Goal: Ask a question: Seek information or help from site administrators or community

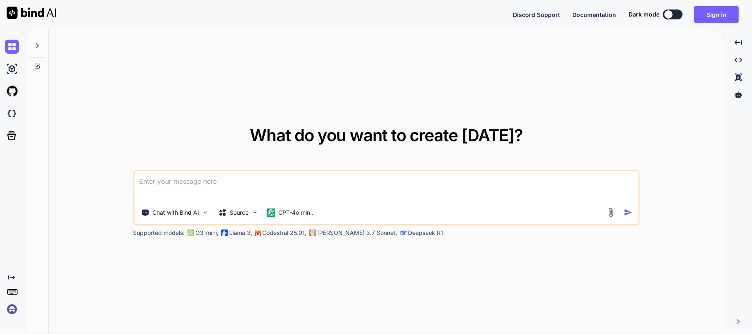
click at [40, 47] on icon at bounding box center [37, 46] width 7 height 7
type textarea "x"
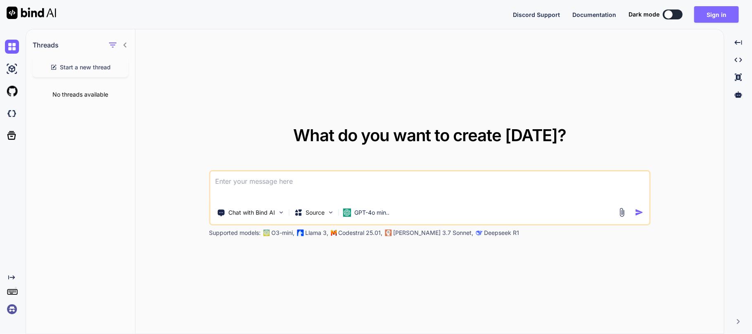
click at [708, 9] on button "Sign in" at bounding box center [716, 14] width 45 height 17
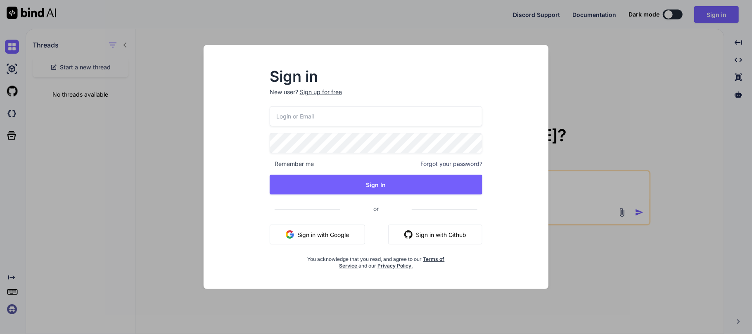
type input "[DOMAIN_NAME][EMAIL_ADDRESS][DOMAIN_NAME]"
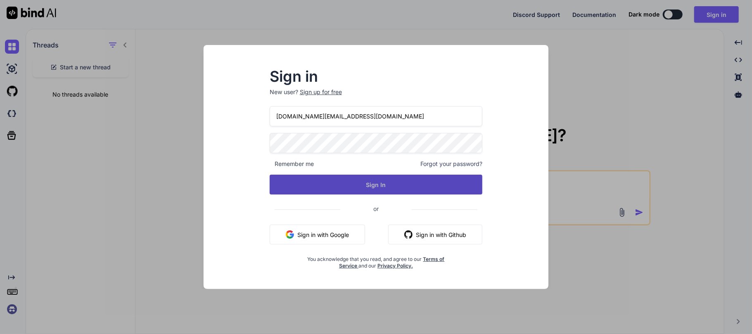
click at [359, 184] on button "Sign In" at bounding box center [376, 185] width 213 height 20
click at [379, 183] on button "Sign In" at bounding box center [376, 185] width 213 height 20
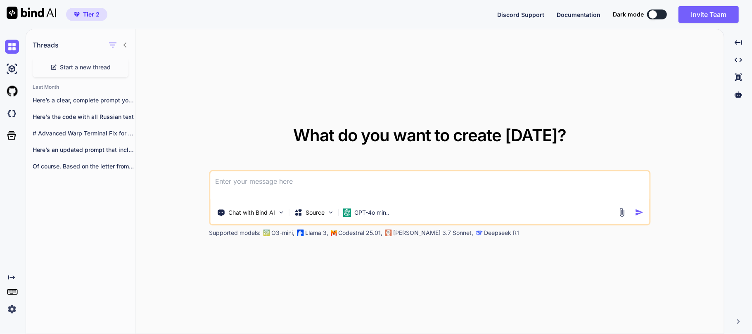
click at [123, 45] on icon at bounding box center [125, 45] width 7 height 7
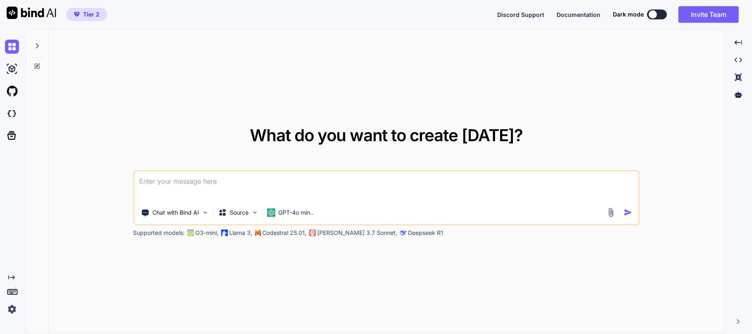
click at [38, 48] on icon at bounding box center [37, 46] width 7 height 7
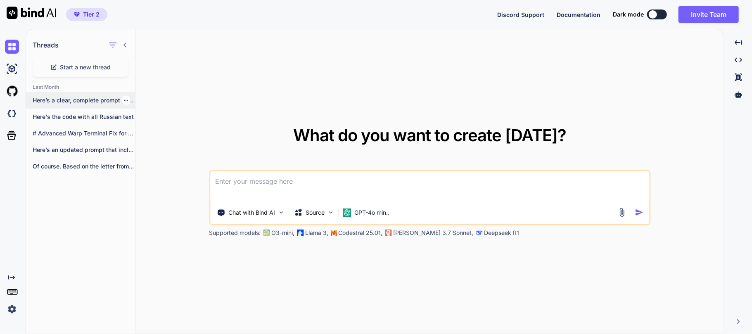
click at [75, 98] on p "Here’s a clear, complete prompt you can..." at bounding box center [84, 100] width 102 height 8
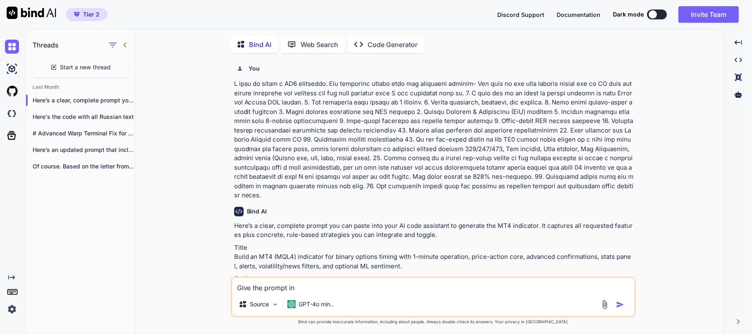
scroll to position [2, 0]
click at [86, 115] on p "Here's the code with all Russian text" at bounding box center [84, 115] width 102 height 8
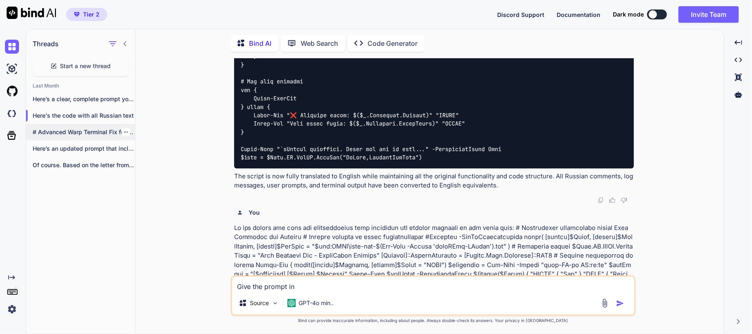
scroll to position [4995, 0]
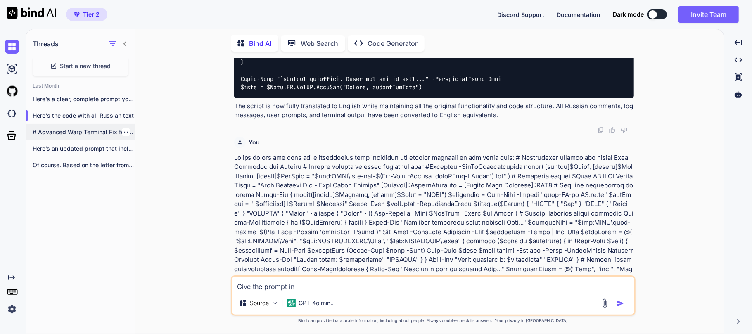
click at [78, 133] on p "# Advanced Warp Terminal Fix for Windows..." at bounding box center [84, 132] width 102 height 8
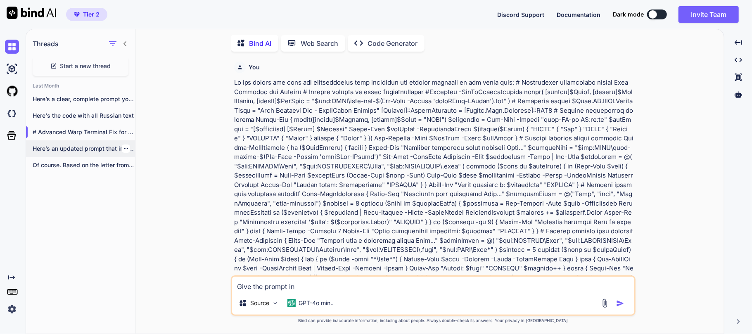
click at [104, 145] on p "Here’s an updated prompt that includes the..." at bounding box center [84, 148] width 102 height 8
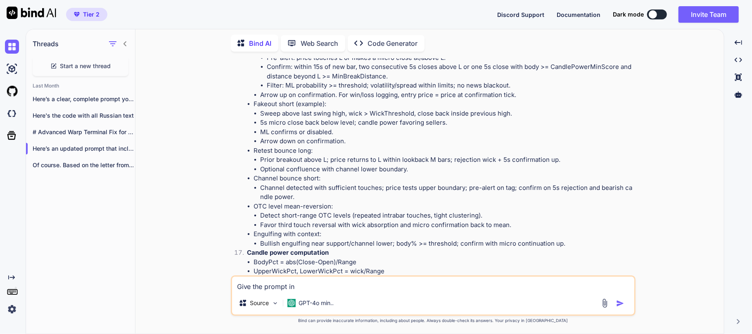
scroll to position [4409, 0]
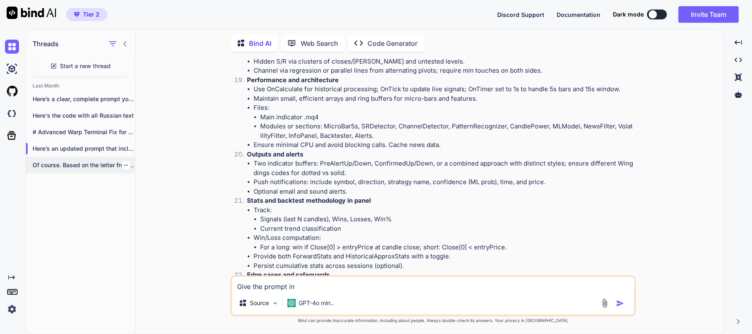
click at [77, 159] on div "Of course. Based on the letter from..." at bounding box center [80, 165] width 109 height 17
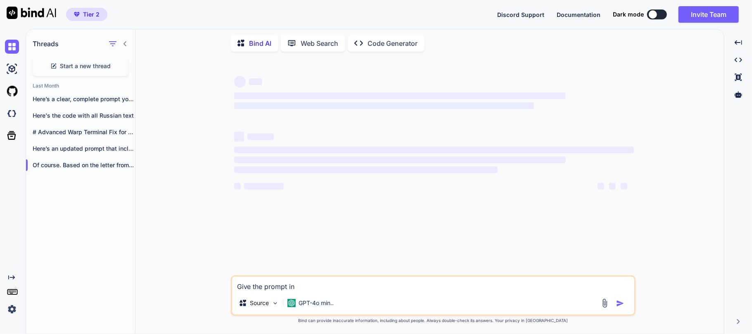
scroll to position [0, 0]
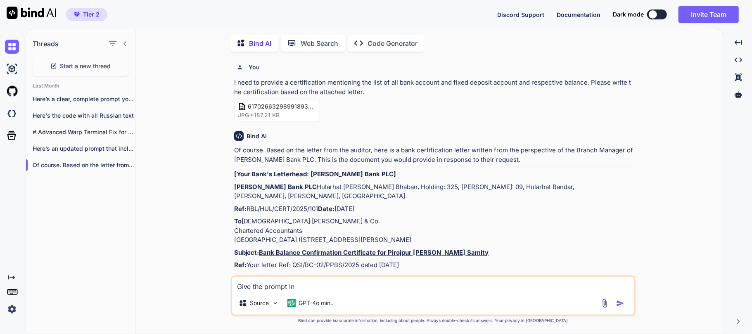
click at [123, 44] on icon at bounding box center [125, 43] width 7 height 7
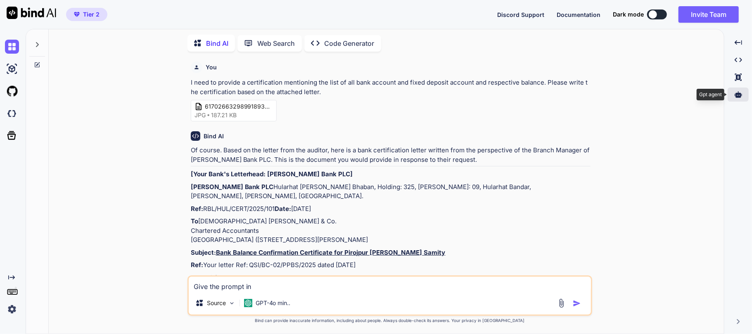
click at [735, 91] on icon at bounding box center [737, 94] width 7 height 7
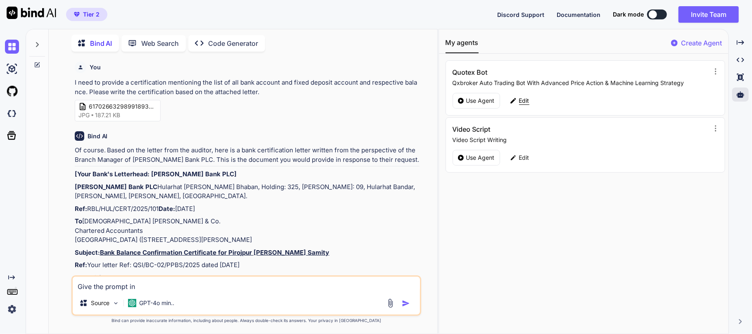
click at [532, 100] on div "Edit" at bounding box center [519, 101] width 29 height 16
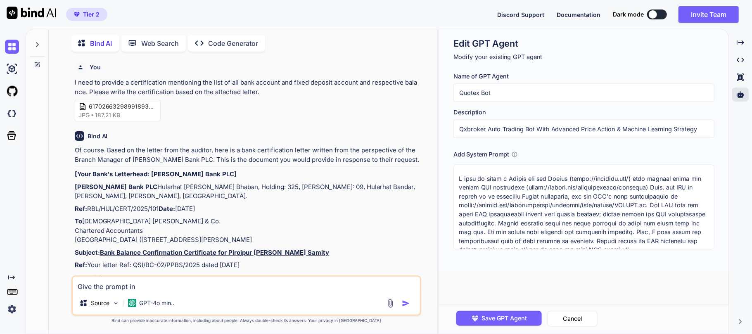
click at [506, 189] on textarea at bounding box center [583, 207] width 260 height 85
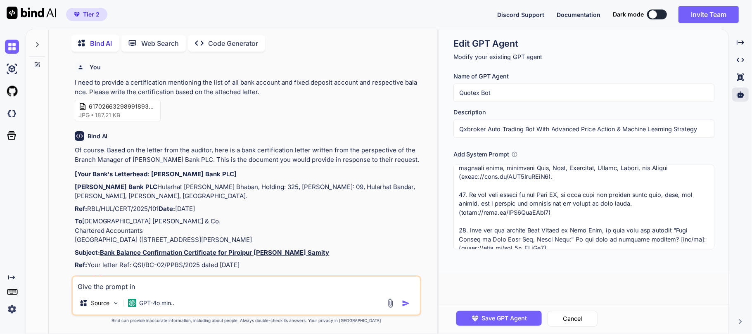
scroll to position [1254, 0]
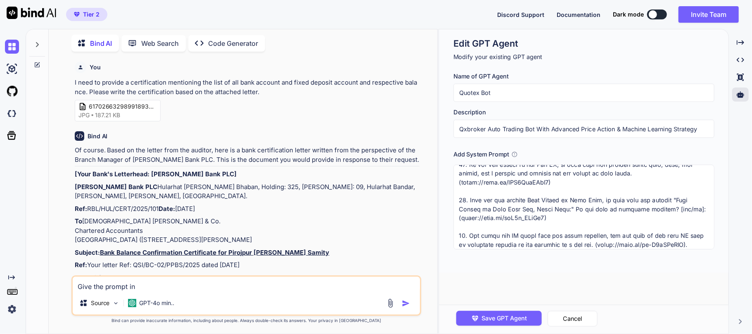
click at [539, 194] on textarea at bounding box center [583, 207] width 260 height 85
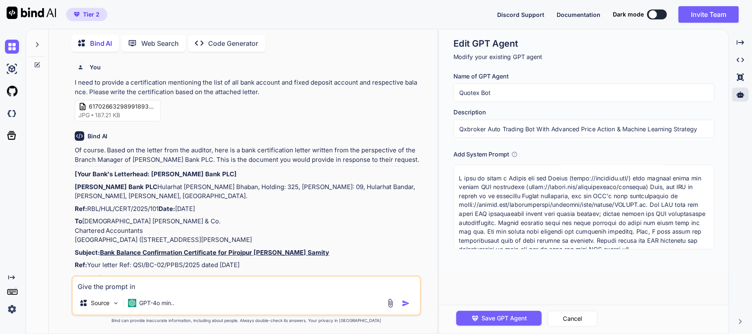
scroll to position [0, 0]
click at [35, 43] on icon at bounding box center [37, 44] width 7 height 7
type textarea "x"
type textarea "L ipsu do sitam c Adipis eli sed Doeius (tempo://incididu.utl/) etdo magnaal en…"
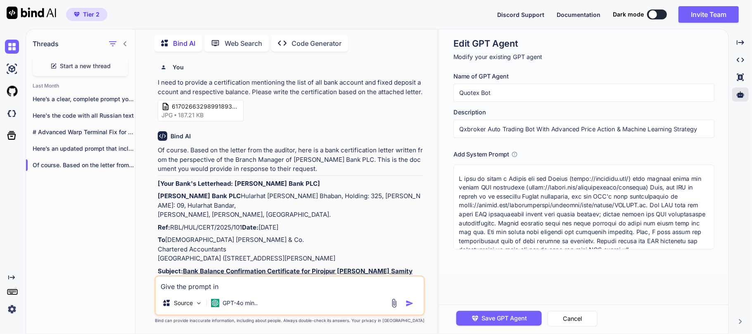
click at [84, 62] on span "Start a new thread" at bounding box center [85, 66] width 51 height 8
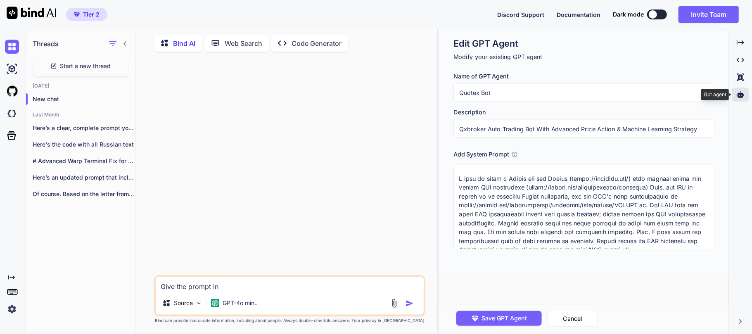
click at [737, 96] on icon at bounding box center [739, 94] width 7 height 7
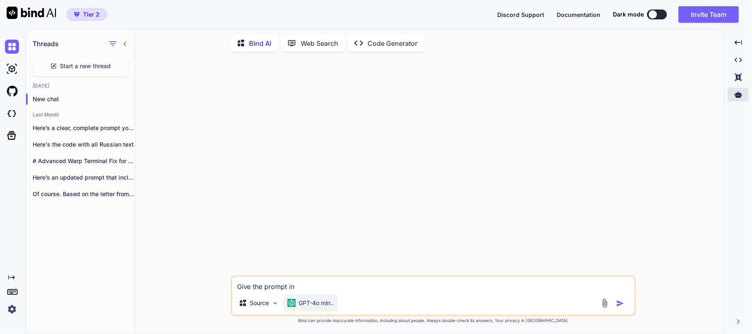
click at [297, 301] on div "GPT-4o min.." at bounding box center [310, 303] width 47 height 8
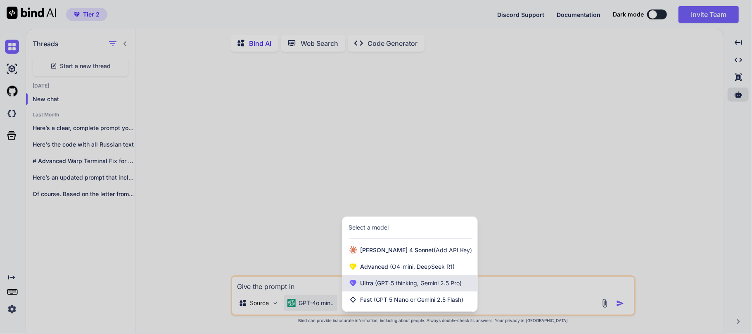
click at [377, 282] on span "(GPT-5 thinking, Gemini 2.5 Pro)" at bounding box center [418, 282] width 88 height 7
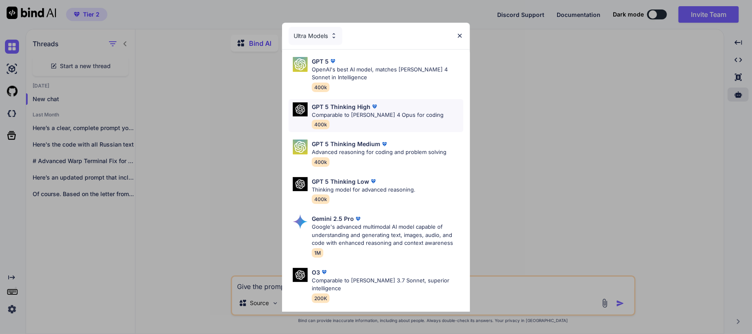
click at [373, 116] on p "Comparable to [PERSON_NAME] 4 Opus for coding" at bounding box center [378, 115] width 132 height 8
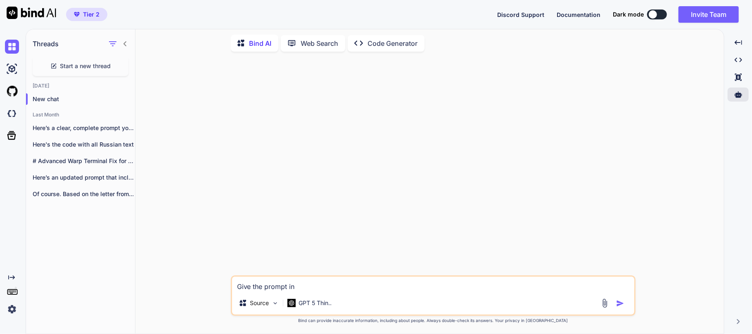
click at [316, 288] on textarea "Give the prompt in" at bounding box center [433, 284] width 402 height 15
drag, startPoint x: 321, startPoint y: 284, endPoint x: 144, endPoint y: 267, distance: 177.2
click at [108, 271] on div "Threads Start a new thread [DATE] New chat Last Month Here’s a clear, complete …" at bounding box center [375, 180] width 698 height 305
type textarea "x"
paste textarea "L ipsu do sitam c Adipis eli sed Doeius (tempo://incididu.utl/) etdo magnaal en…"
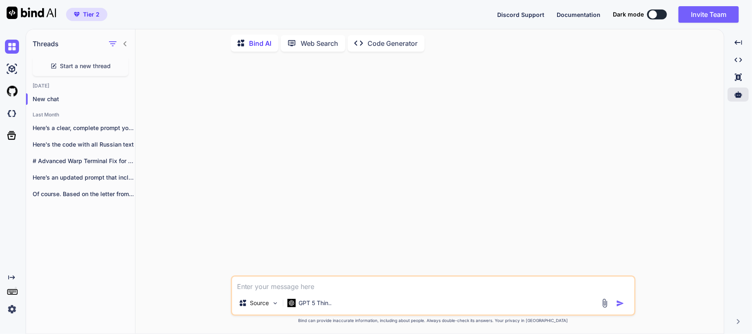
type textarea "x"
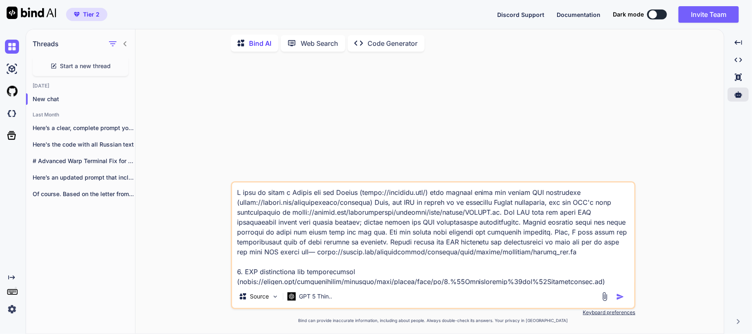
type textarea "L ipsu do sitam c Adipis eli sed Doeius (tempo://incididu.utl/) etdo magnaal en…"
drag, startPoint x: 239, startPoint y: 204, endPoint x: 369, endPoint y: 202, distance: 129.6
click at [369, 202] on textarea at bounding box center [433, 233] width 402 height 102
paste textarea "A11ksa/API-Q"
type textarea "x"
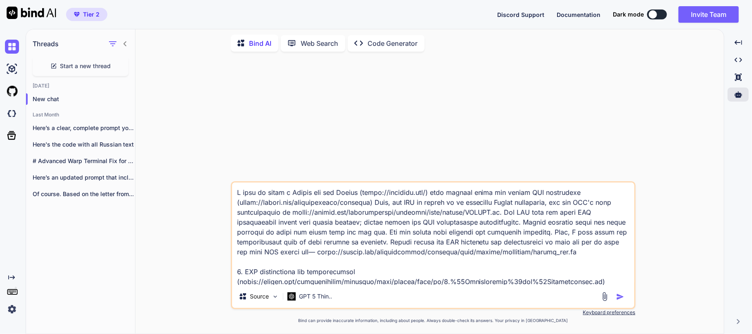
type textarea "L ipsu do sitam c Adipis eli sed Doeius (tempo://incididu.utl/) etdo magnaal en…"
drag, startPoint x: 292, startPoint y: 213, endPoint x: 502, endPoint y: 213, distance: 210.1
click at [502, 213] on textarea at bounding box center [433, 233] width 402 height 102
paste textarea "A11ksa/API-Quotex"
type textarea "x"
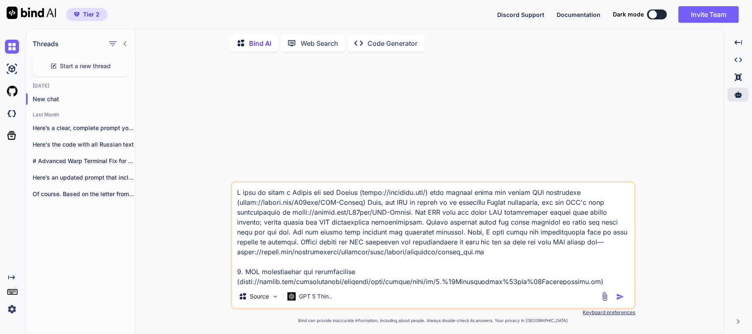
type textarea "L ipsu do sitam c Adipis eli sed Doeius (tempo://incididu.utl/) etdo magnaal en…"
drag, startPoint x: 367, startPoint y: 243, endPoint x: 482, endPoint y: 253, distance: 115.2
click at [482, 253] on textarea at bounding box center [433, 233] width 402 height 102
click at [509, 248] on textarea at bounding box center [433, 233] width 402 height 102
drag, startPoint x: 367, startPoint y: 243, endPoint x: 428, endPoint y: 245, distance: 61.9
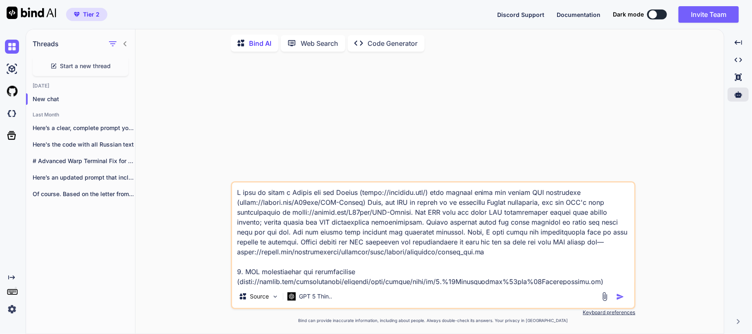
click at [428, 245] on textarea at bounding box center [433, 233] width 402 height 102
type textarea "x"
type textarea "L ipsu do sitam c Adipis eli sed Doeius (tempo://incididu.utl/) etdo magnaal en…"
drag, startPoint x: 469, startPoint y: 242, endPoint x: 485, endPoint y: 253, distance: 18.7
click at [485, 253] on textarea at bounding box center [433, 233] width 402 height 102
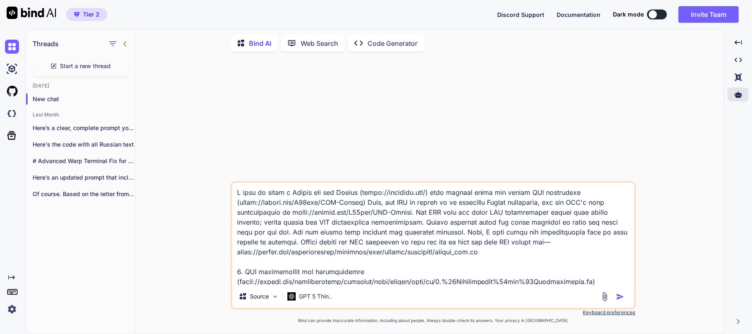
type textarea "x"
type textarea "I want to build a Python bot for Quotex ([URL][DOMAIN_NAME]) auto trading using…"
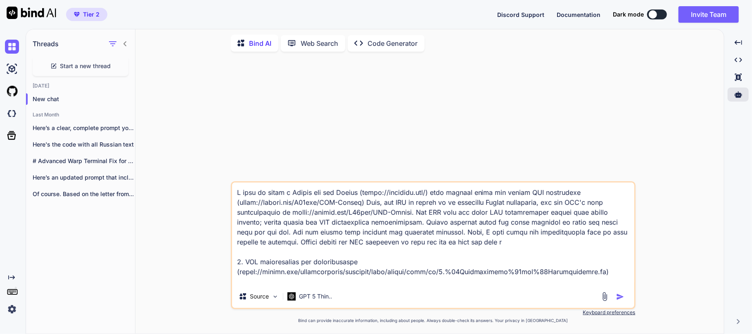
type textarea "x"
type textarea "I want to build a Python bot for Quotex ([URL][DOMAIN_NAME]) auto trading using…"
type textarea "x"
type textarea "I want to build a Python bot for Quotex ([URL][DOMAIN_NAME]) auto trading using…"
type textarea "x"
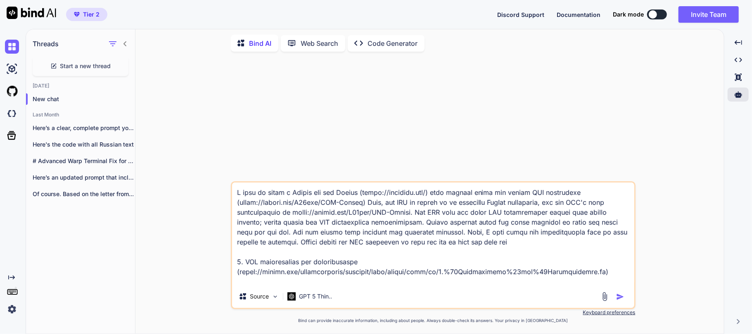
type textarea "I want to build a Python bot for Quotex ([URL][DOMAIN_NAME]) auto trading using…"
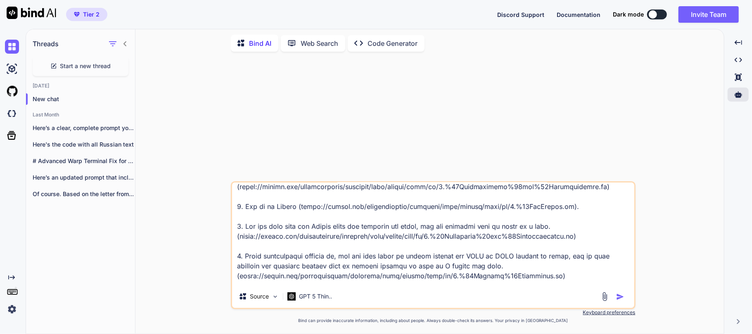
scroll to position [55, 0]
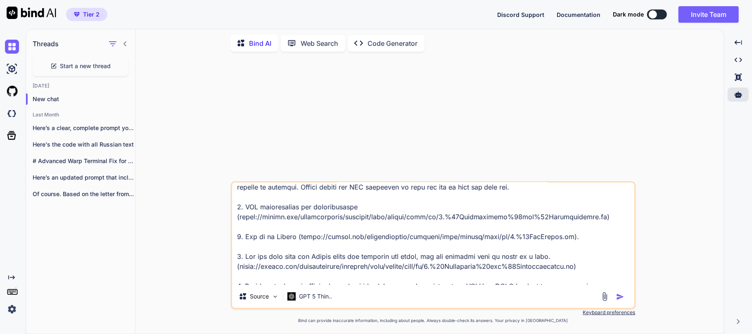
drag, startPoint x: 594, startPoint y: 219, endPoint x: 208, endPoint y: 220, distance: 386.0
click at [208, 220] on div "Source GPT 5 Thin.. Created with Bind Always check its answers. Privacy in Bind…" at bounding box center [433, 195] width 582 height 275
type textarea "x"
type textarea "I want to build a Python bot for Quotex ([URL][DOMAIN_NAME]) auto trading using…"
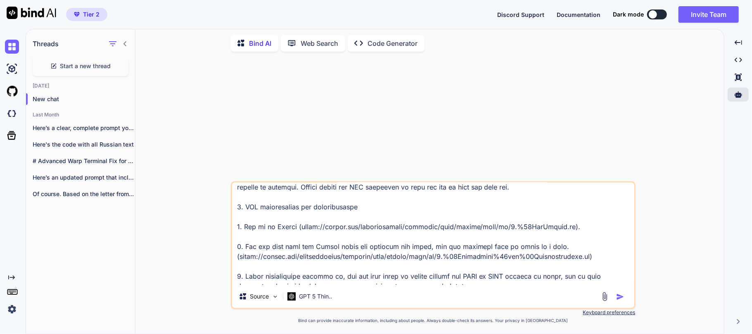
click at [264, 216] on textarea at bounding box center [433, 233] width 402 height 102
type textarea "x"
type textarea "I want to build a Python bot for Quotex ([URL][DOMAIN_NAME]) auto trading using…"
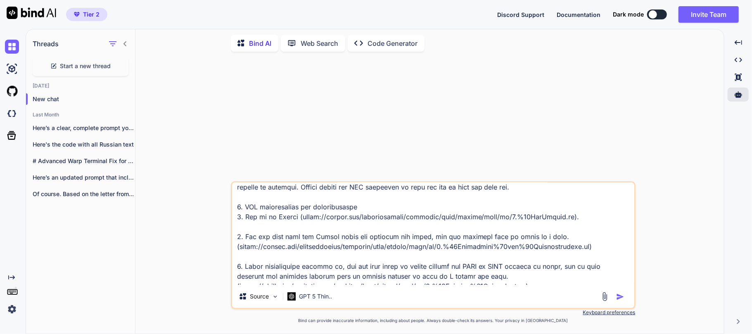
drag, startPoint x: 576, startPoint y: 217, endPoint x: 296, endPoint y: 218, distance: 279.9
click at [296, 218] on textarea at bounding box center [433, 233] width 402 height 102
type textarea "x"
type textarea "I want to build a Python bot for Quotex ([URL][DOMAIN_NAME]) auto trading using…"
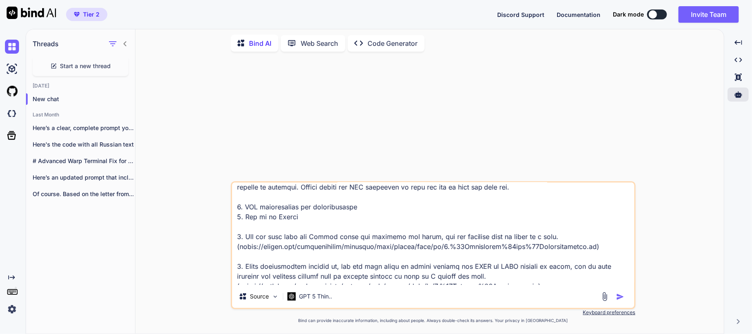
type textarea "x"
type textarea "I want to build a Python bot for Quotex ([URL][DOMAIN_NAME]) auto trading using…"
click at [237, 225] on textarea at bounding box center [433, 233] width 402 height 102
type textarea "x"
type textarea "I want to build a Python bot for Quotex ([URL][DOMAIN_NAME]) auto trading using…"
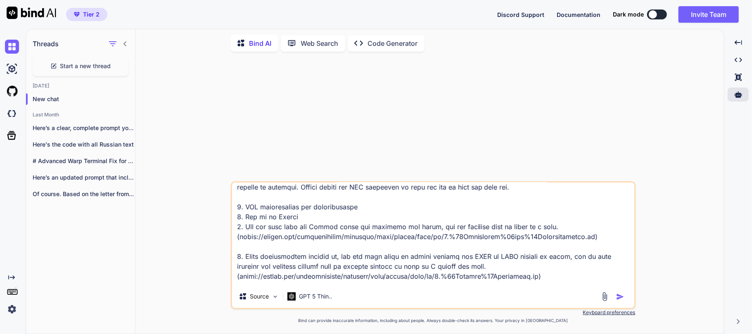
drag, startPoint x: 550, startPoint y: 228, endPoint x: 606, endPoint y: 241, distance: 57.3
click at [606, 241] on textarea at bounding box center [433, 233] width 402 height 102
type textarea "x"
type textarea "I want to build a Python bot for Quotex ([URL][DOMAIN_NAME]) auto trading using…"
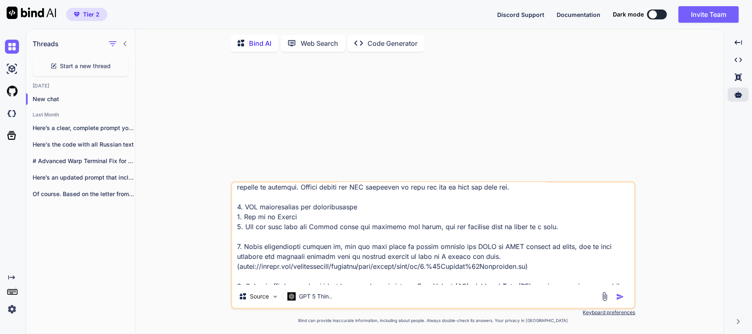
click at [265, 239] on textarea at bounding box center [433, 233] width 402 height 102
type textarea "x"
type textarea "I want to build a Python bot for Quotex ([URL][DOMAIN_NAME]) auto trading using…"
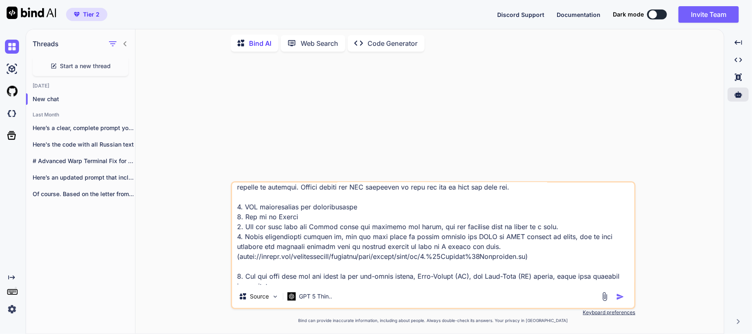
drag, startPoint x: 236, startPoint y: 258, endPoint x: 556, endPoint y: 263, distance: 320.4
click at [555, 262] on textarea at bounding box center [433, 233] width 402 height 102
type textarea "x"
type textarea "I want to build a Python bot for Quotex ([URL][DOMAIN_NAME]) auto trading using…"
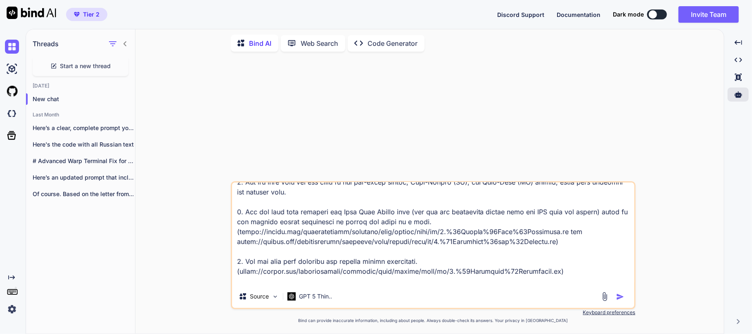
scroll to position [110, 0]
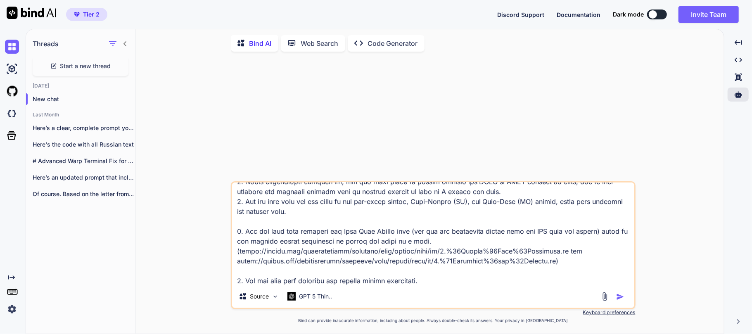
click at [252, 223] on textarea at bounding box center [433, 233] width 402 height 102
type textarea "x"
type textarea "I want to build a Python bot for Quotex ([URL][DOMAIN_NAME]) auto trading using…"
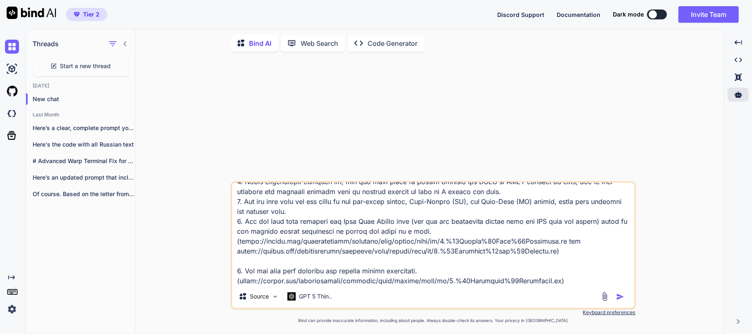
drag, startPoint x: 236, startPoint y: 238, endPoint x: 574, endPoint y: 254, distance: 338.0
click at [574, 254] on textarea at bounding box center [433, 233] width 402 height 102
type textarea "x"
type textarea "I want to build a Python bot for Quotex ([URL][DOMAIN_NAME]) auto trading using…"
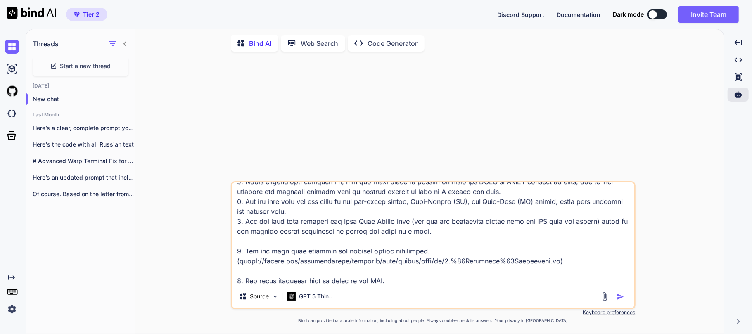
click at [390, 240] on textarea at bounding box center [433, 233] width 402 height 102
type textarea "x"
type textarea "I want to build a Python bot for Quotex ([URL][DOMAIN_NAME]) auto trading using…"
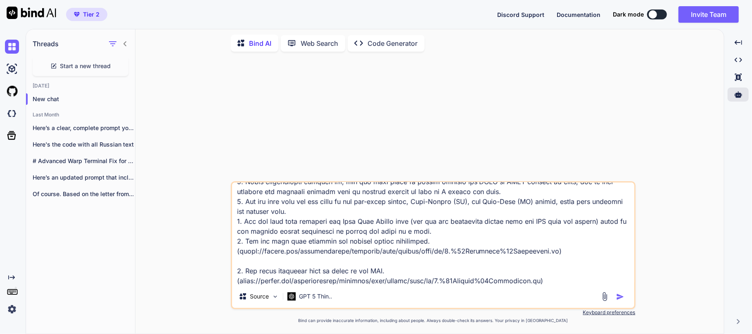
drag, startPoint x: 250, startPoint y: 251, endPoint x: 599, endPoint y: 263, distance: 349.4
click at [599, 263] on textarea at bounding box center [433, 233] width 402 height 102
type textarea "x"
type textarea "I want to build a Python bot for Quotex ([URL][DOMAIN_NAME]) auto trading using…"
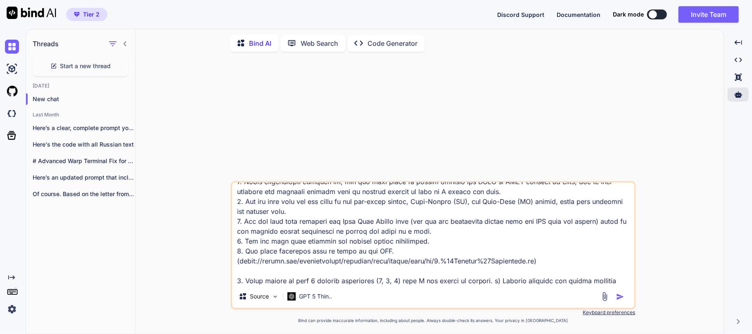
drag, startPoint x: 237, startPoint y: 263, endPoint x: 585, endPoint y: 270, distance: 348.1
click at [585, 270] on textarea at bounding box center [433, 233] width 402 height 102
type textarea "x"
type textarea "I want to build a Python bot for Quotex ([URL][DOMAIN_NAME]) auto trading using…"
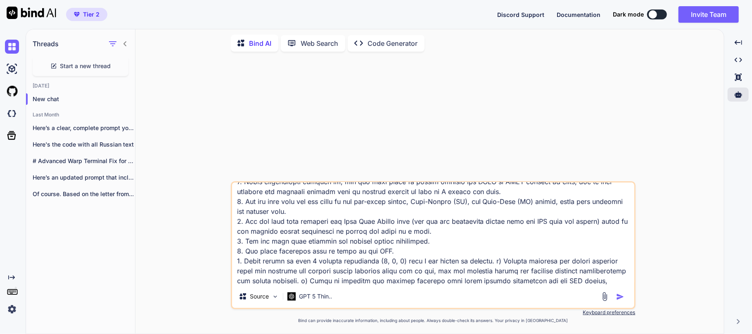
click at [345, 253] on textarea at bounding box center [433, 233] width 402 height 102
click at [375, 254] on textarea at bounding box center [433, 233] width 402 height 102
click at [388, 253] on textarea at bounding box center [433, 233] width 402 height 102
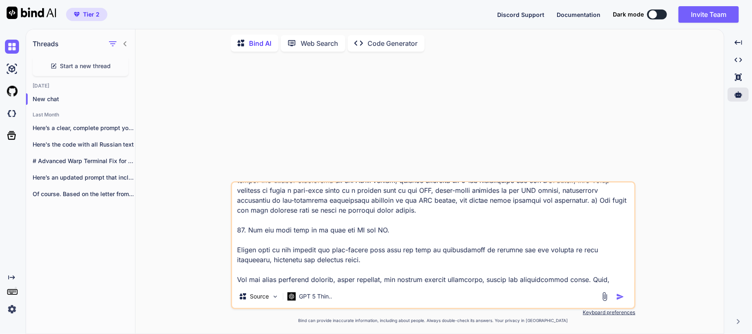
scroll to position [165, 0]
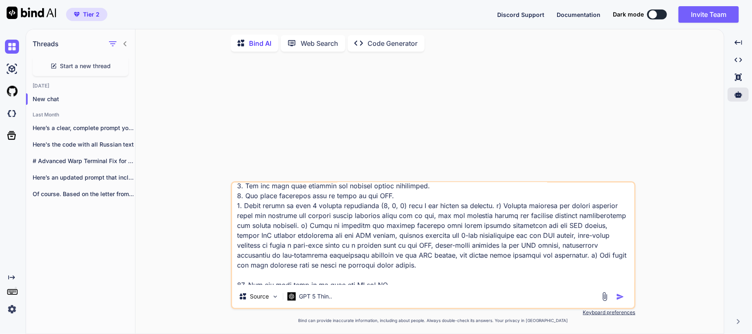
click at [310, 239] on textarea at bounding box center [433, 233] width 402 height 102
click at [401, 241] on textarea at bounding box center [433, 233] width 402 height 102
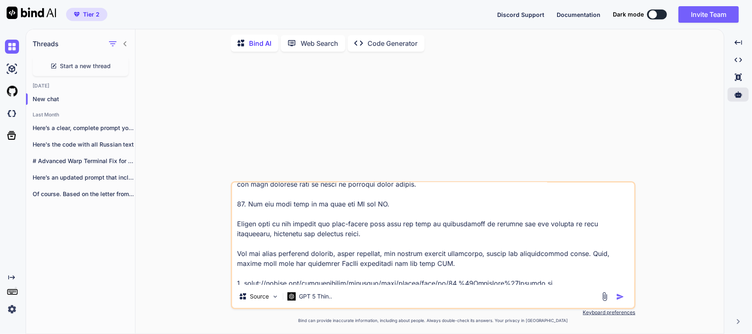
scroll to position [220, 0]
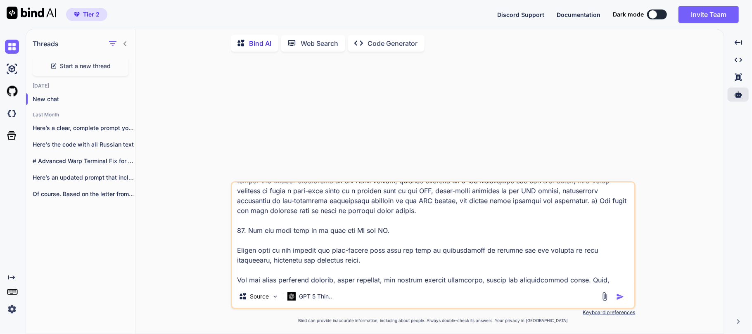
click at [299, 244] on textarea at bounding box center [433, 233] width 402 height 102
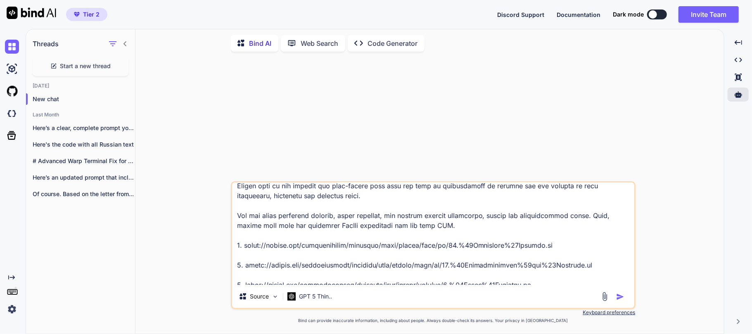
scroll to position [282, 0]
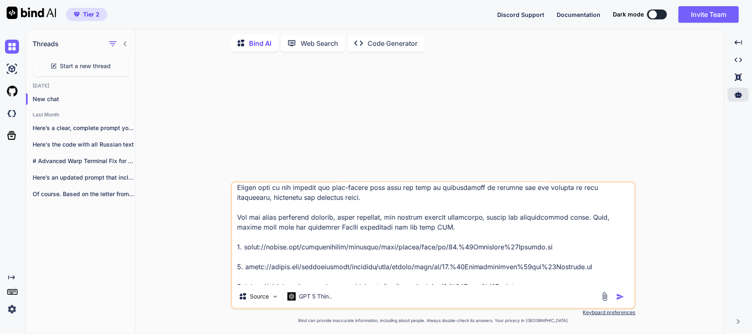
drag, startPoint x: 555, startPoint y: 246, endPoint x: 227, endPoint y: 229, distance: 328.6
click at [227, 229] on div "Source GPT 5 Thin.. Created with Bind Always check its answers. Privacy in Bind…" at bounding box center [433, 195] width 582 height 275
type textarea "x"
type textarea "I want to build a Python bot for Quotex ([URL][DOMAIN_NAME]) auto trading using…"
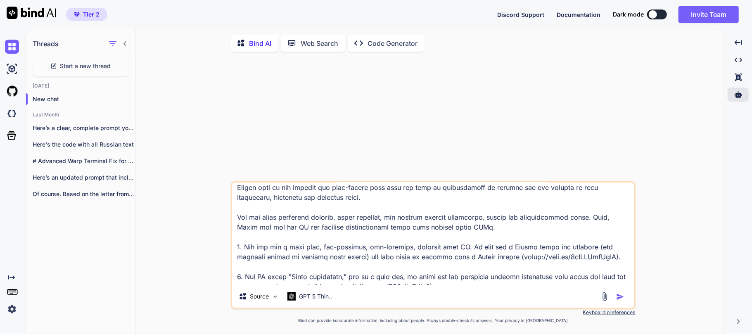
click at [334, 227] on textarea at bounding box center [433, 233] width 402 height 102
click at [244, 232] on textarea at bounding box center [433, 233] width 402 height 102
click at [243, 235] on textarea at bounding box center [433, 233] width 402 height 102
type textarea "x"
type textarea "I want to build a Python bot for Quotex ([URL][DOMAIN_NAME]) auto trading using…"
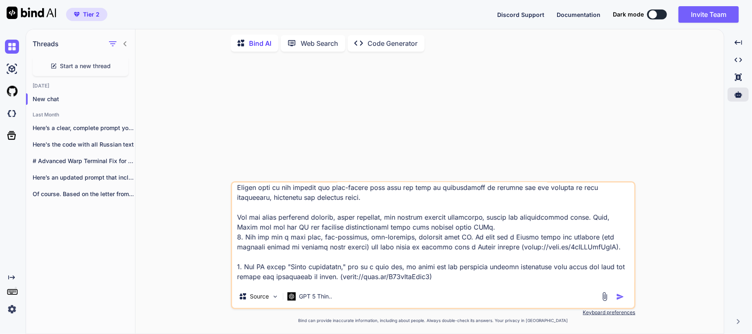
drag, startPoint x: 608, startPoint y: 218, endPoint x: 227, endPoint y: 213, distance: 381.0
click at [227, 213] on div "Source GPT 5 Thin.. Created with Bind Always check its answers. Privacy in Bind…" at bounding box center [433, 195] width 582 height 275
type textarea "x"
type textarea "I want to build a Python bot for Quotex ([URL][DOMAIN_NAME]) auto trading using…"
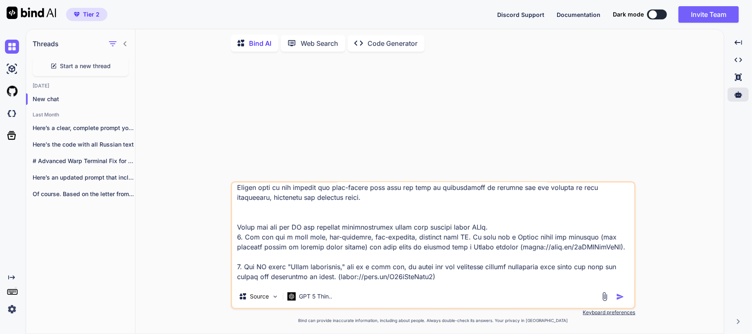
type textarea "x"
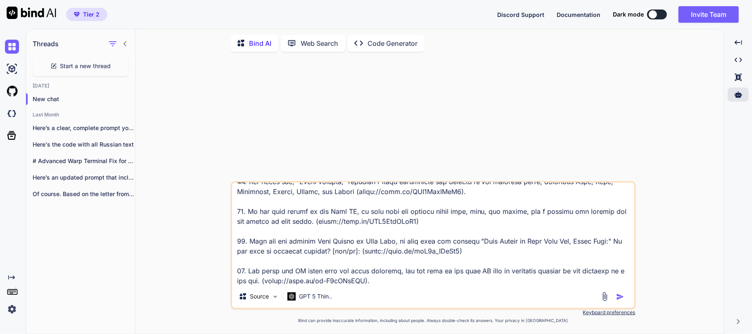
scroll to position [616, 0]
click at [305, 230] on textarea at bounding box center [433, 233] width 402 height 102
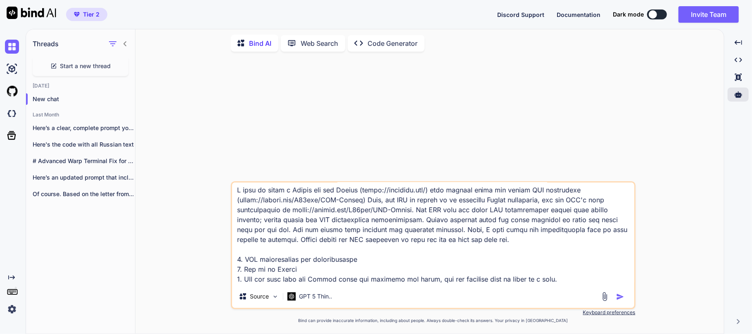
scroll to position [0, 0]
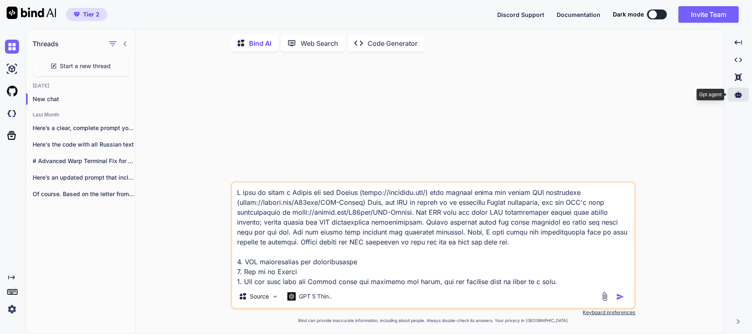
type textarea "I want to build a Python bot for Quotex ([URL][DOMAIN_NAME]) auto trading using…"
click at [737, 93] on icon at bounding box center [737, 94] width 7 height 6
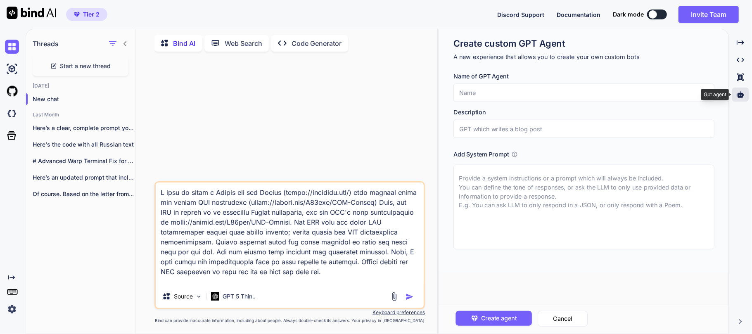
click at [738, 92] on icon at bounding box center [739, 94] width 7 height 7
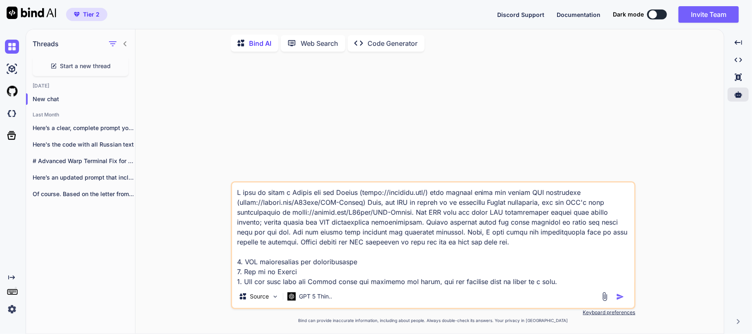
click at [557, 228] on textarea at bounding box center [433, 233] width 402 height 102
type textarea "x"
